Goal: Book appointment/travel/reservation

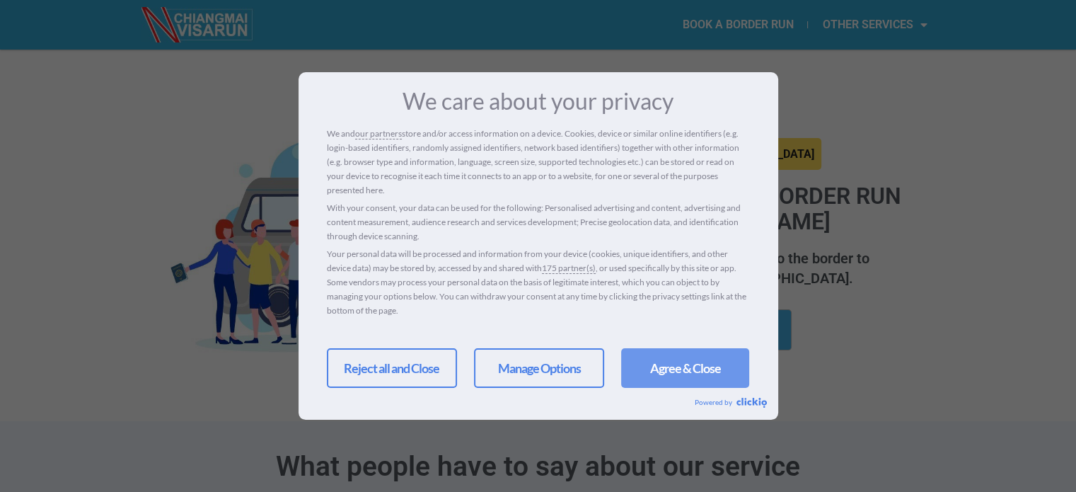
click at [665, 360] on link "Agree & Close" at bounding box center [685, 368] width 128 height 40
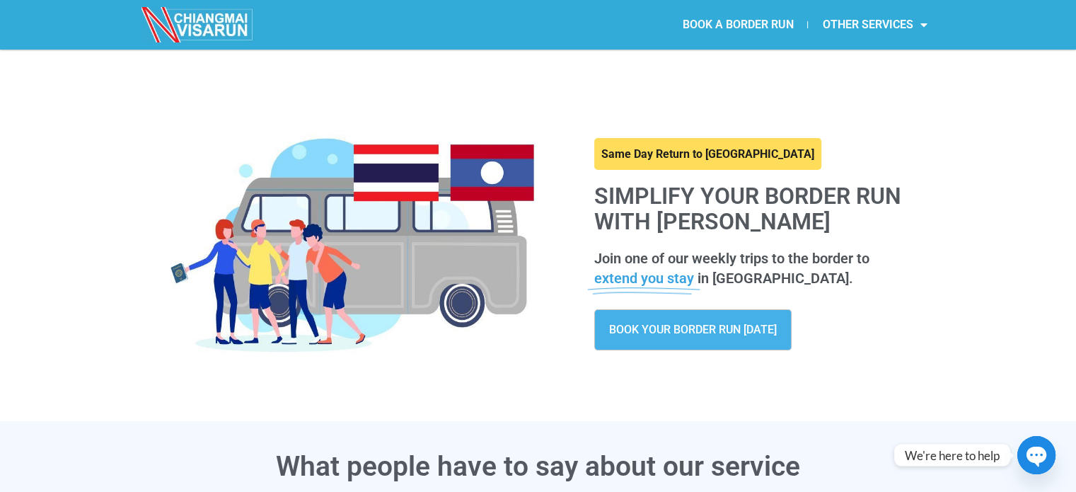
click at [745, 21] on link "BOOK A BORDER RUN" at bounding box center [737, 24] width 139 height 33
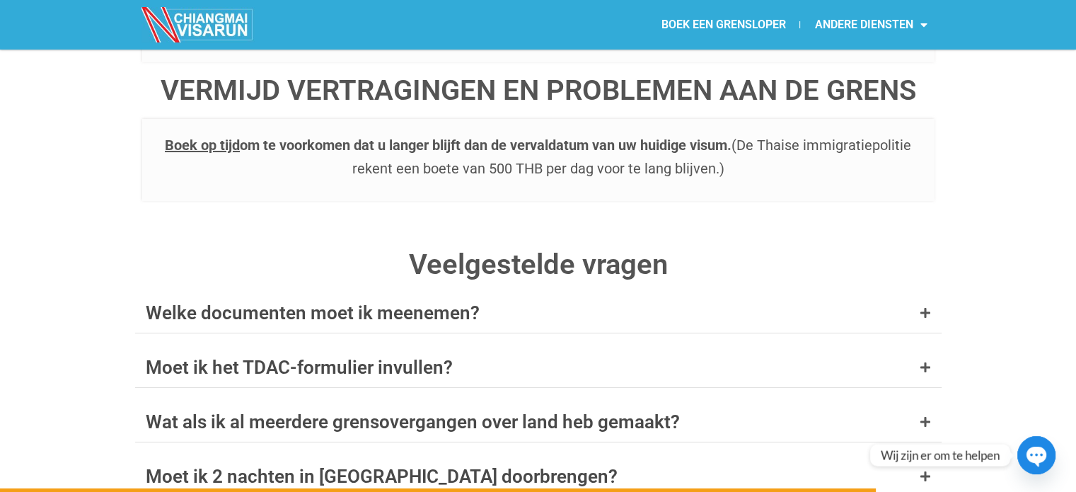
scroll to position [5504, 0]
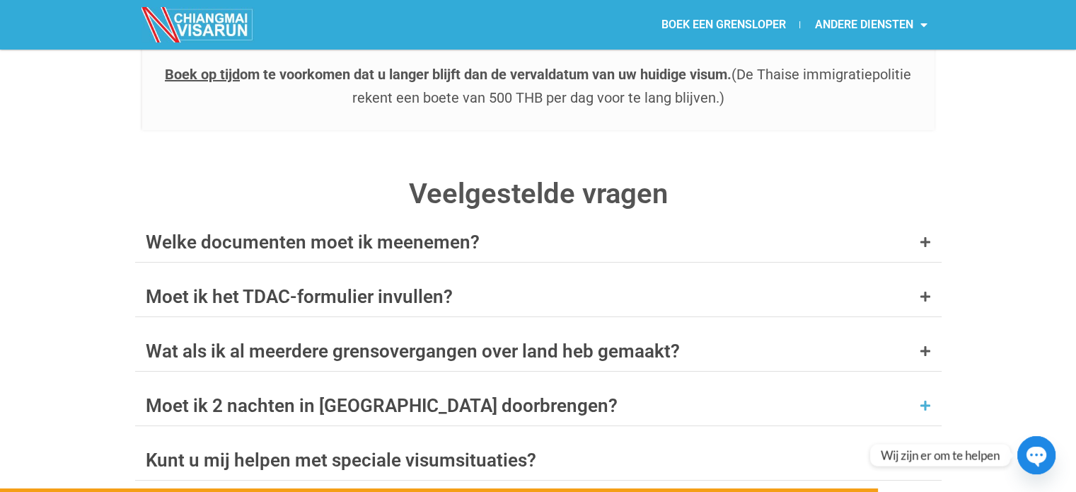
click at [488, 386] on div "Moet ik 2 nachten in [GEOGRAPHIC_DATA] doorbrengen?" at bounding box center [538, 406] width 807 height 40
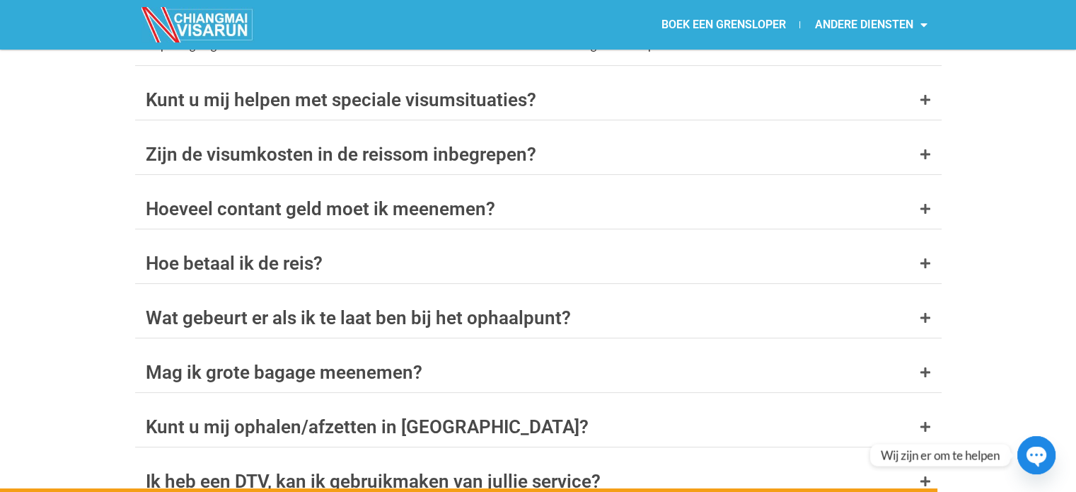
scroll to position [5929, 0]
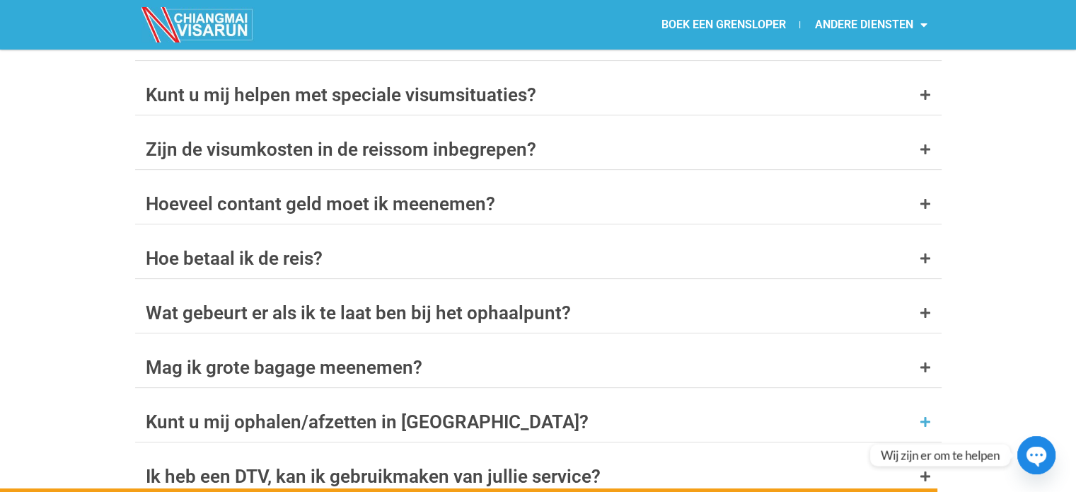
click at [485, 411] on font "Kunt u mij ophalen/afzetten in [GEOGRAPHIC_DATA]?" at bounding box center [367, 421] width 443 height 21
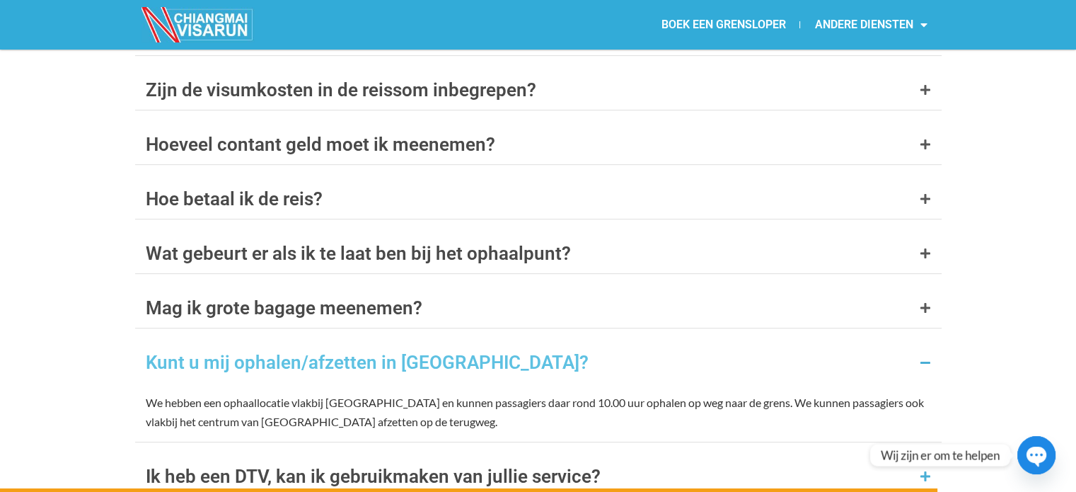
click at [469, 466] on font "Ik heb een DTV, kan ik gebruikmaken van jullie service?" at bounding box center [373, 476] width 455 height 21
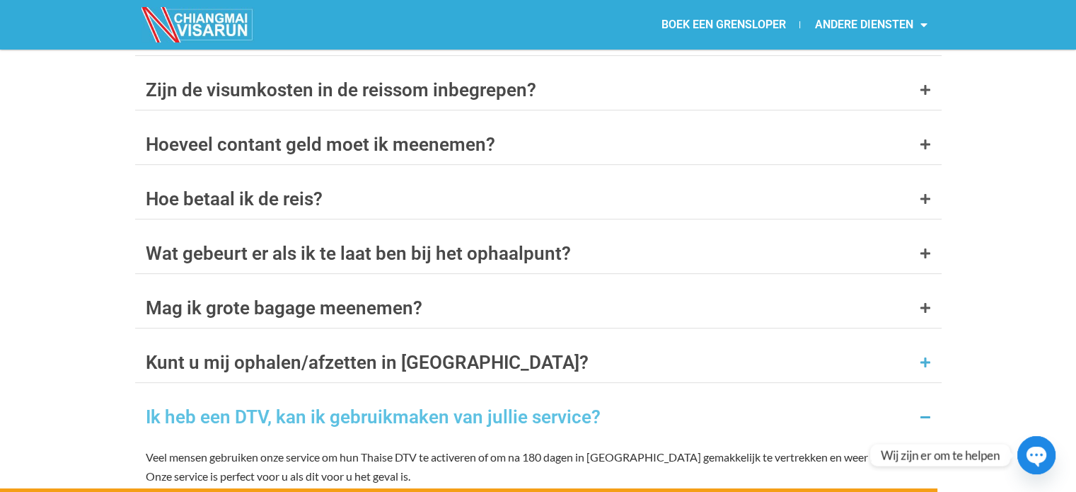
click at [471, 352] on font "Kunt u mij ophalen/afzetten in [GEOGRAPHIC_DATA]?" at bounding box center [367, 362] width 443 height 21
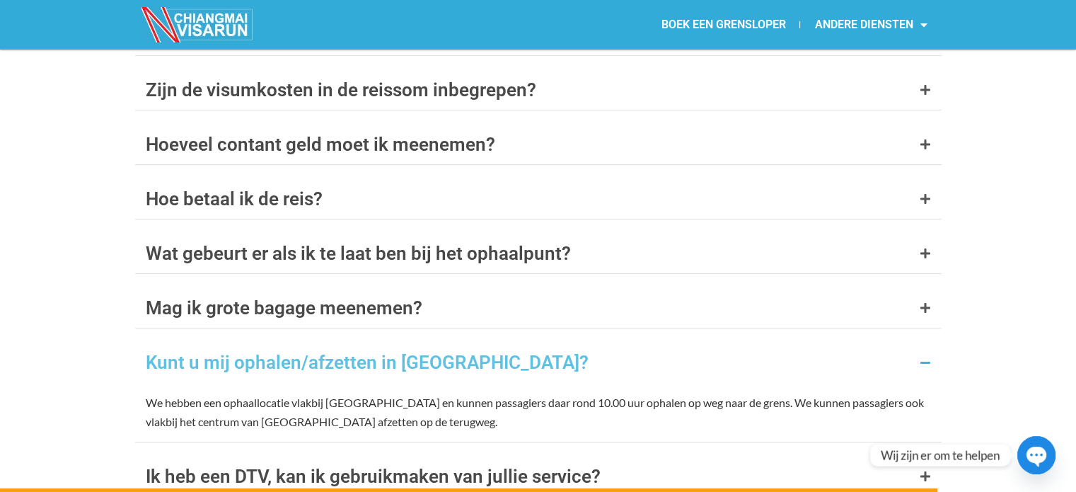
click at [551, 343] on div "Kunt u mij ophalen/afzetten in [GEOGRAPHIC_DATA]?" at bounding box center [538, 363] width 807 height 40
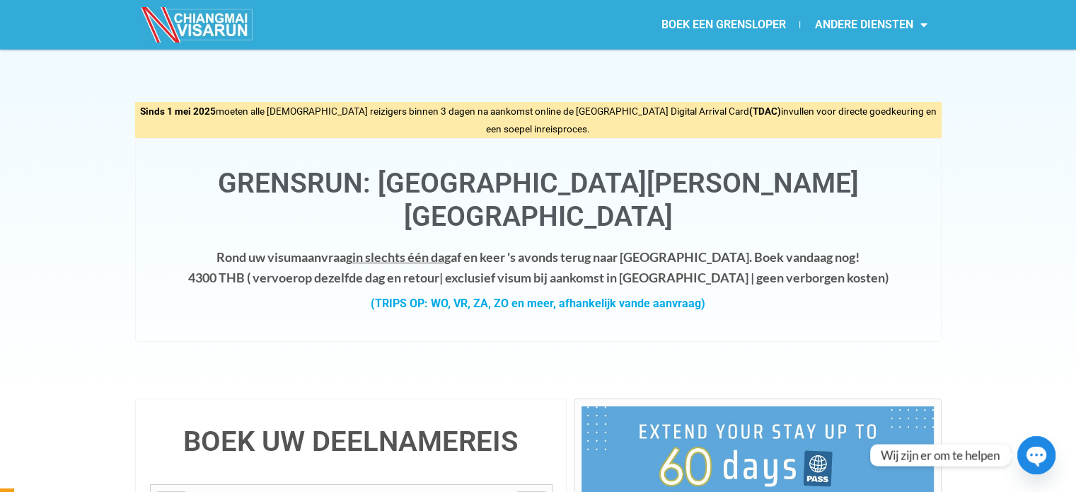
scroll to position [0, 0]
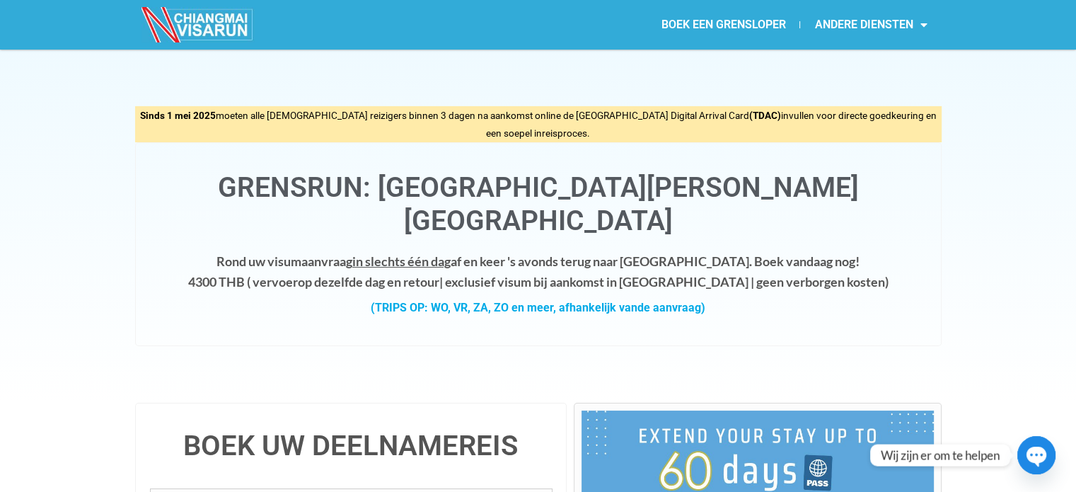
click at [221, 21] on img at bounding box center [198, 24] width 113 height 35
